Goal: Task Accomplishment & Management: Complete application form

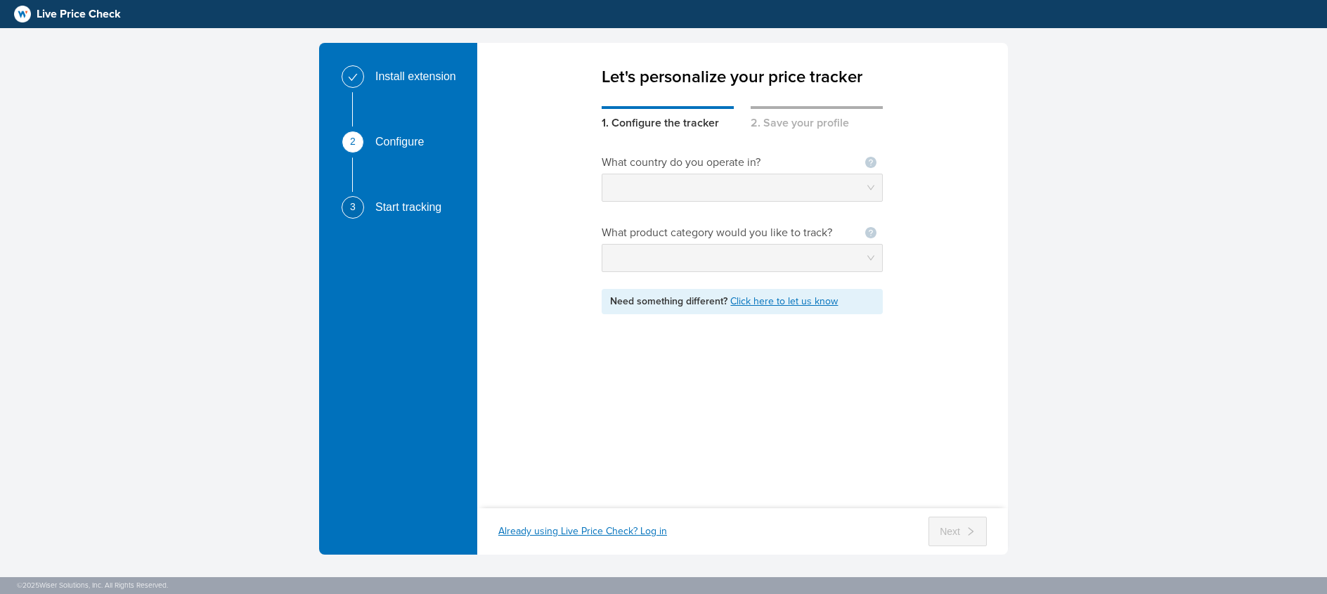
click at [700, 119] on div "1. Configure the tracker" at bounding box center [668, 118] width 132 height 25
click at [419, 75] on div "Install extension" at bounding box center [421, 76] width 92 height 22
click at [396, 209] on div "Start tracking" at bounding box center [413, 207] width 77 height 22
click at [382, 165] on div "2 Configure" at bounding box center [407, 163] width 130 height 65
click at [358, 146] on div "2" at bounding box center [353, 142] width 22 height 22
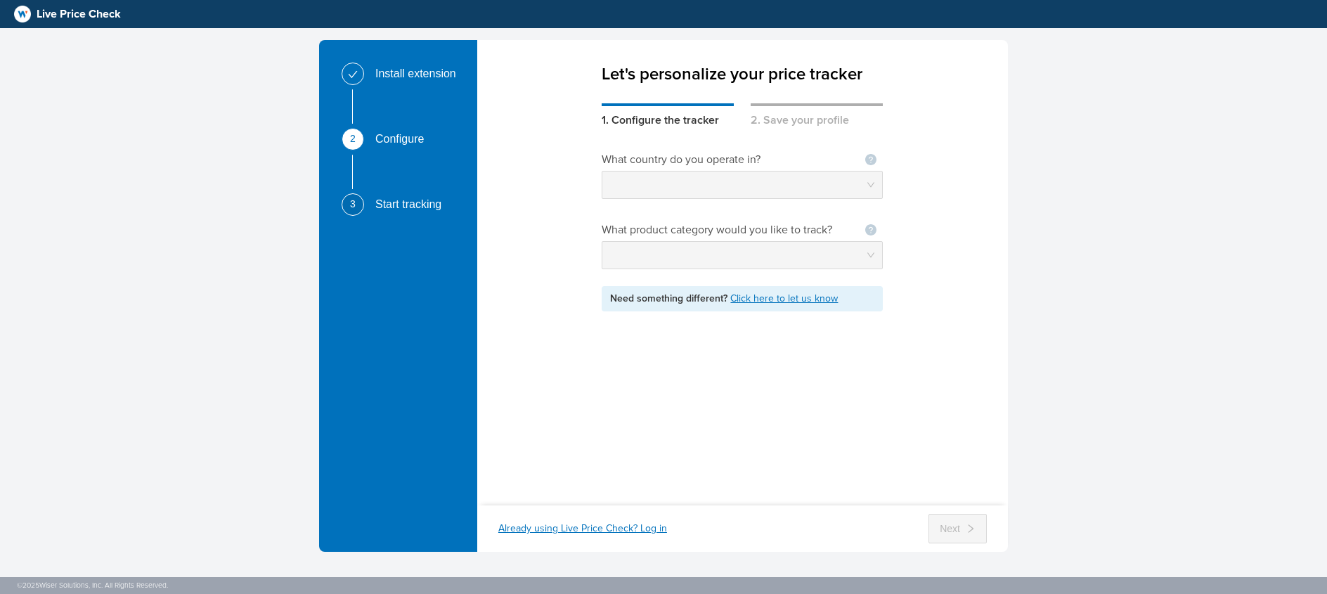
scroll to position [4, 0]
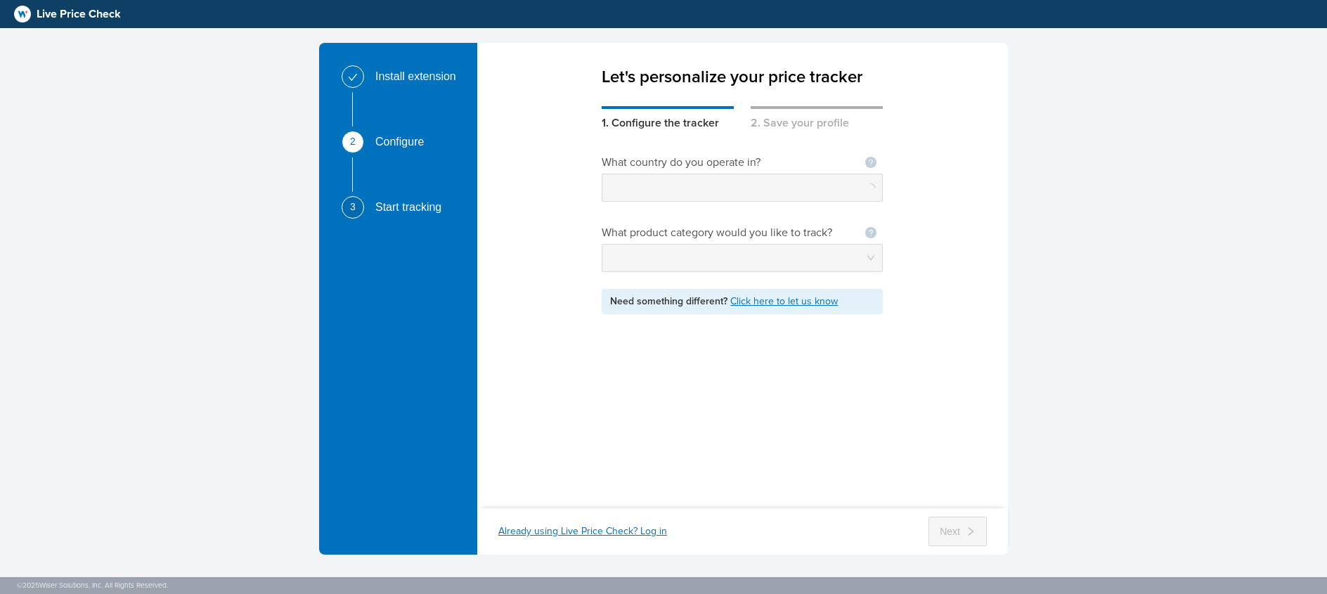
scroll to position [4, 0]
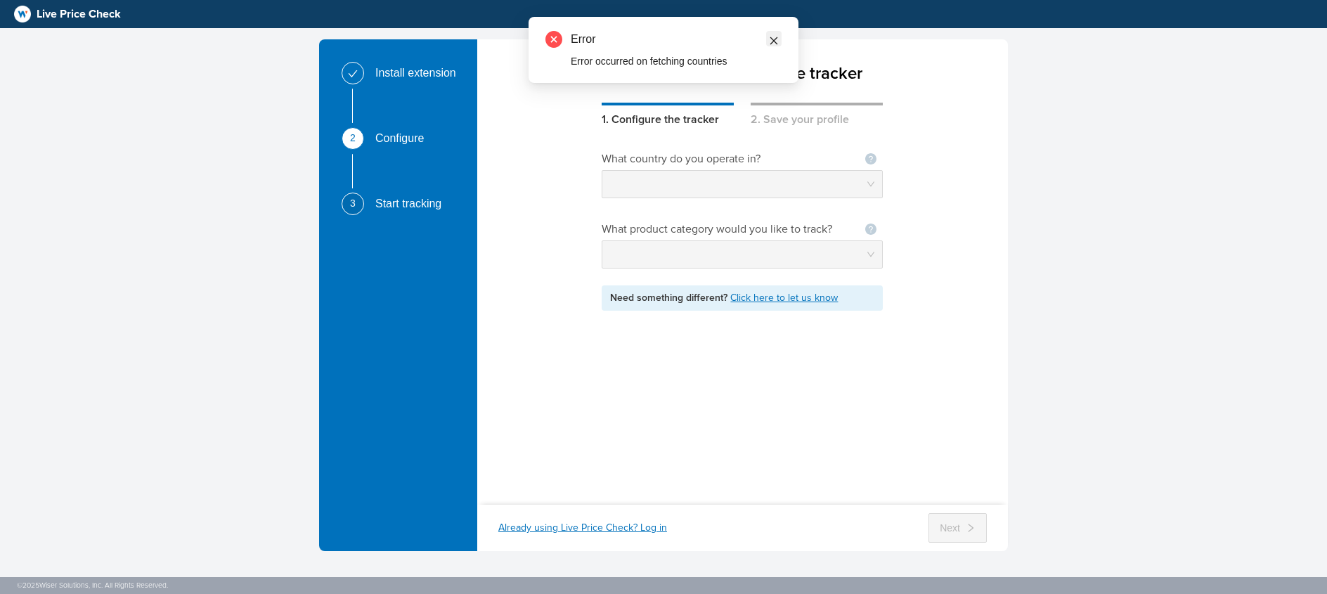
click at [780, 44] on link at bounding box center [773, 38] width 15 height 15
